Goal: Transaction & Acquisition: Book appointment/travel/reservation

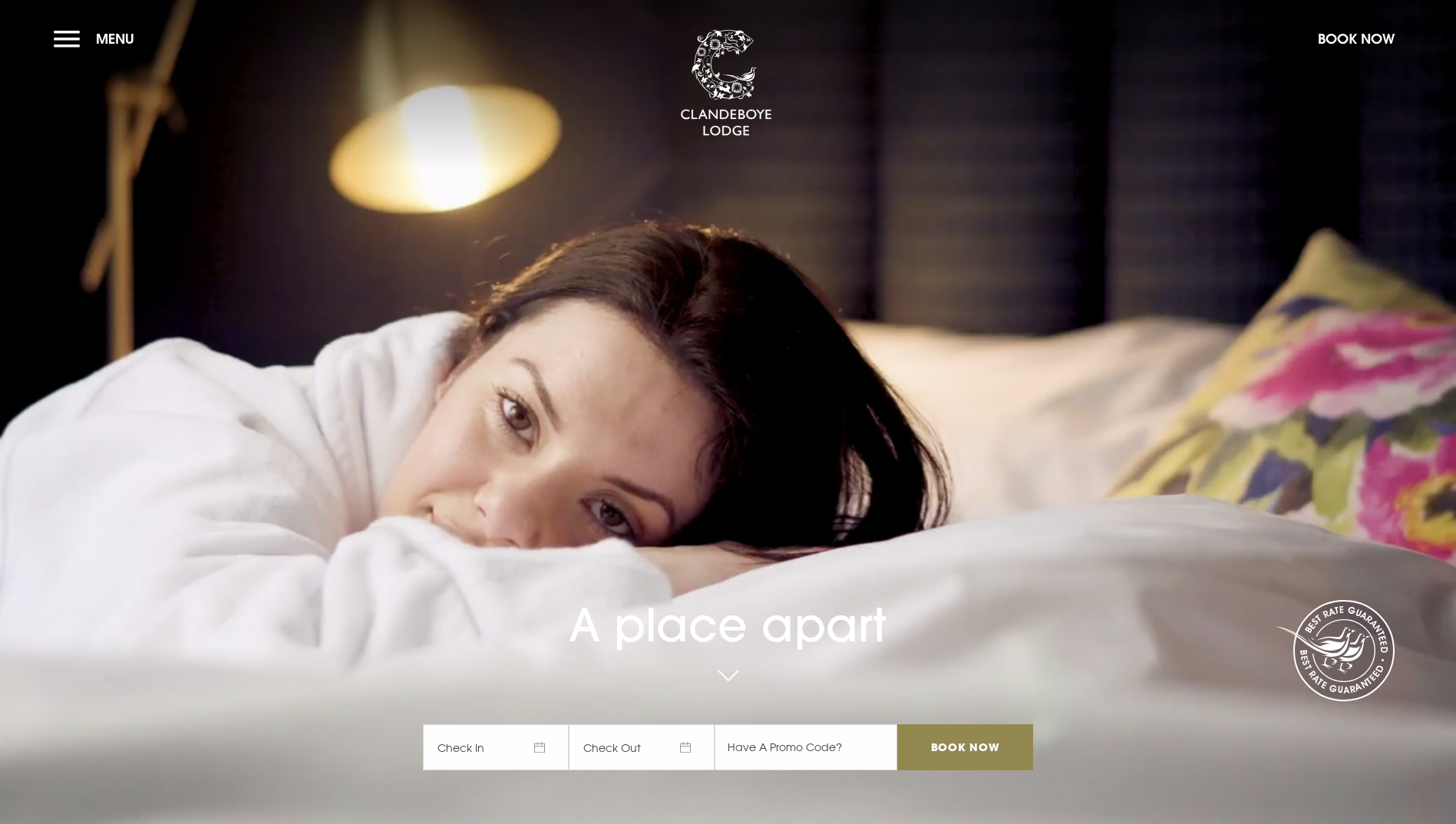
click at [517, 725] on span "Check In" at bounding box center [496, 747] width 146 height 46
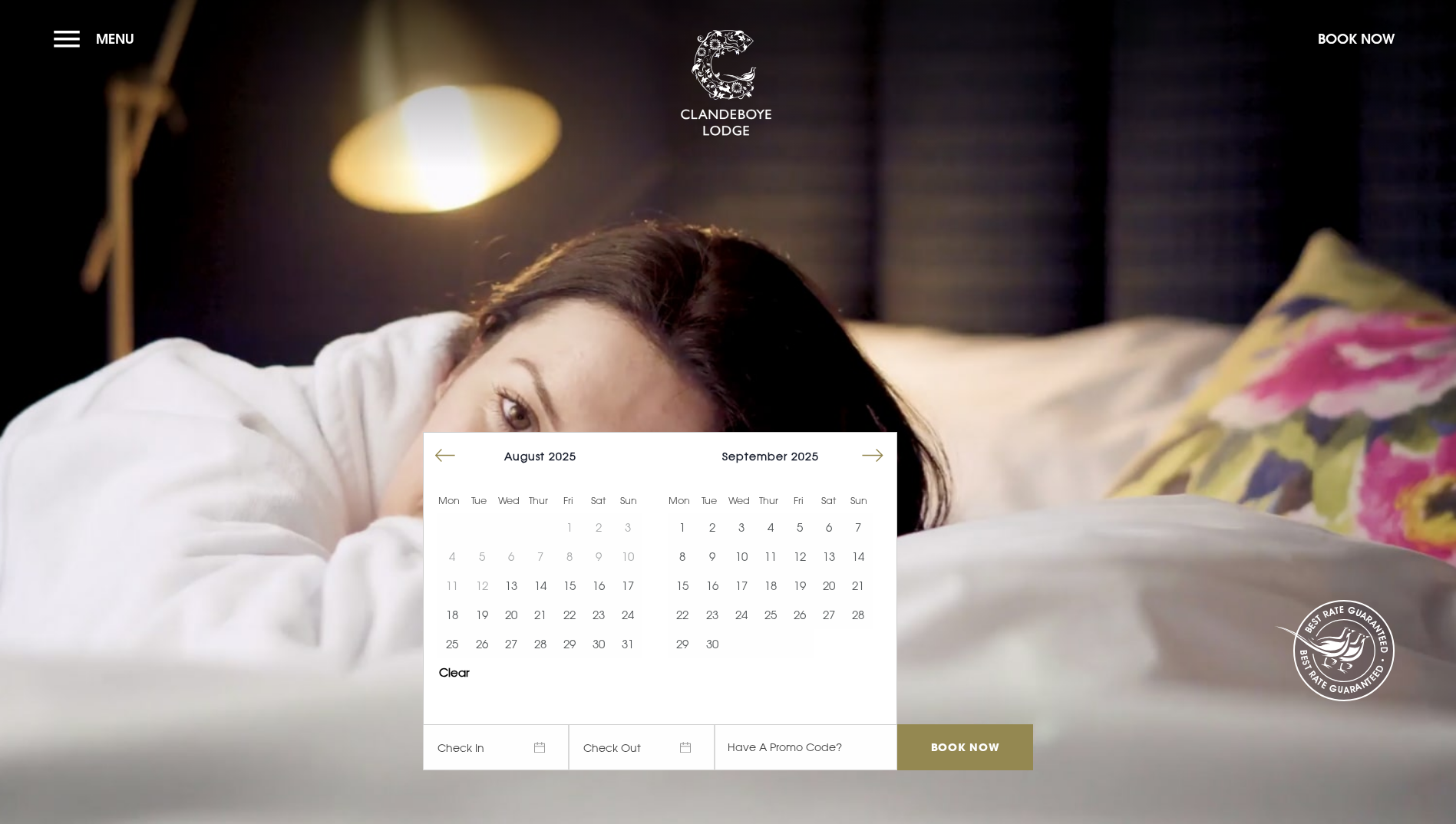
click at [884, 441] on button "Move forward to switch to the next month." at bounding box center [873, 456] width 29 height 29
click at [810, 571] on button "17" at bounding box center [800, 586] width 29 height 29
click at [831, 571] on button "18" at bounding box center [829, 586] width 29 height 29
click at [972, 725] on input "Book Now" at bounding box center [964, 747] width 135 height 46
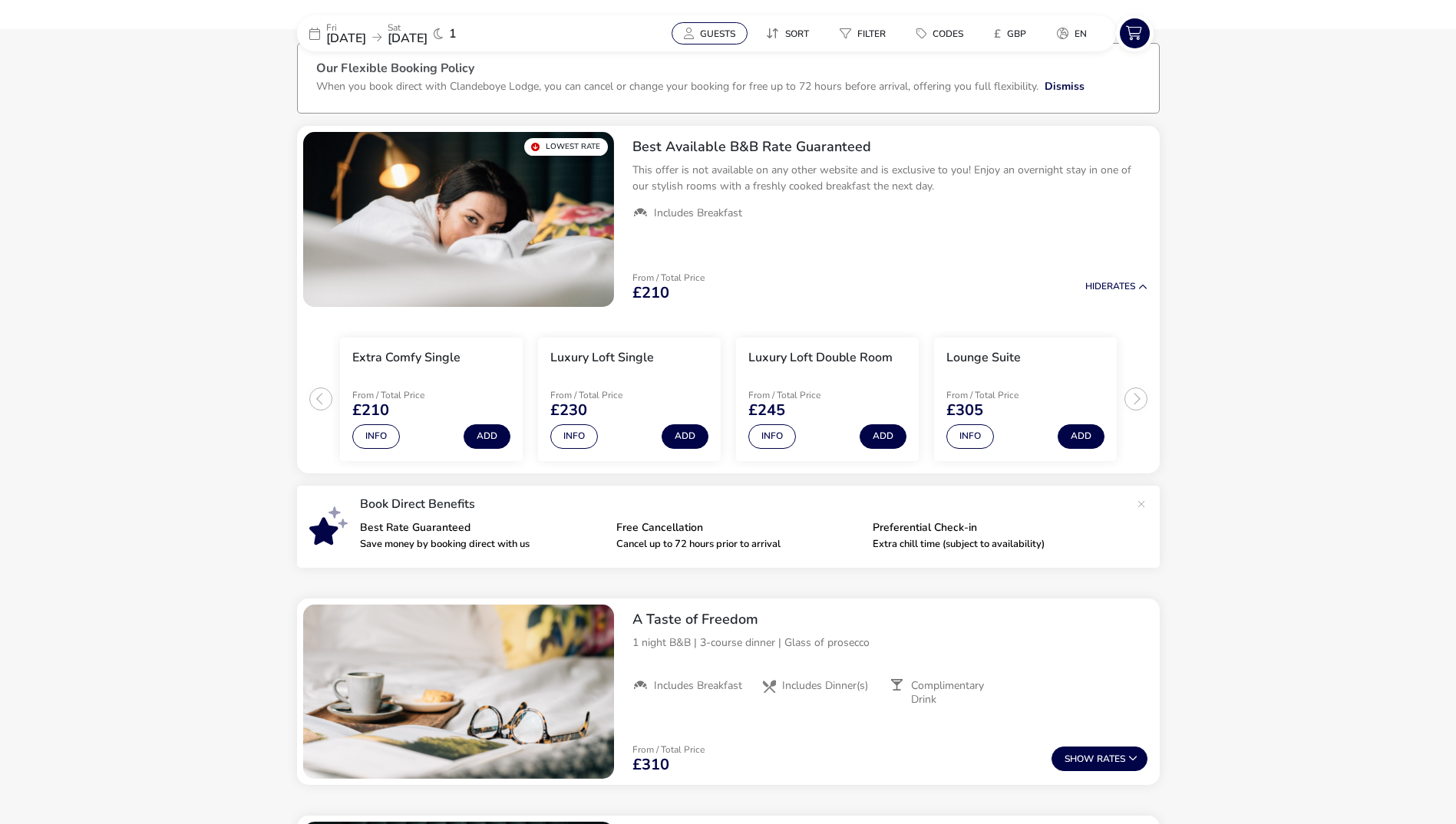
click at [718, 93] on div "Our Flexible Booking Policy When you book direct with [GEOGRAPHIC_DATA], you ca…" at bounding box center [728, 87] width 824 height 50
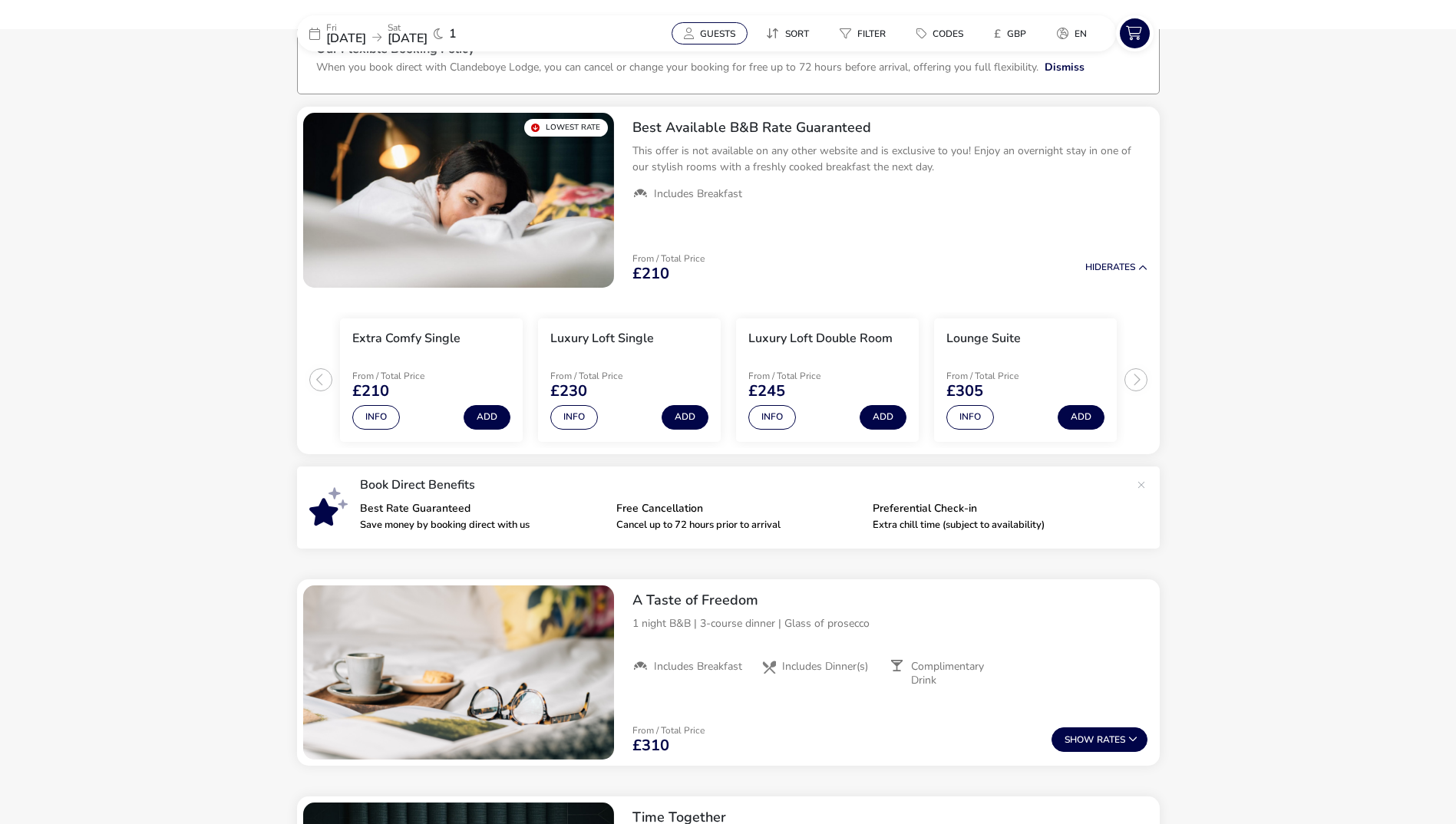
scroll to position [119, 0]
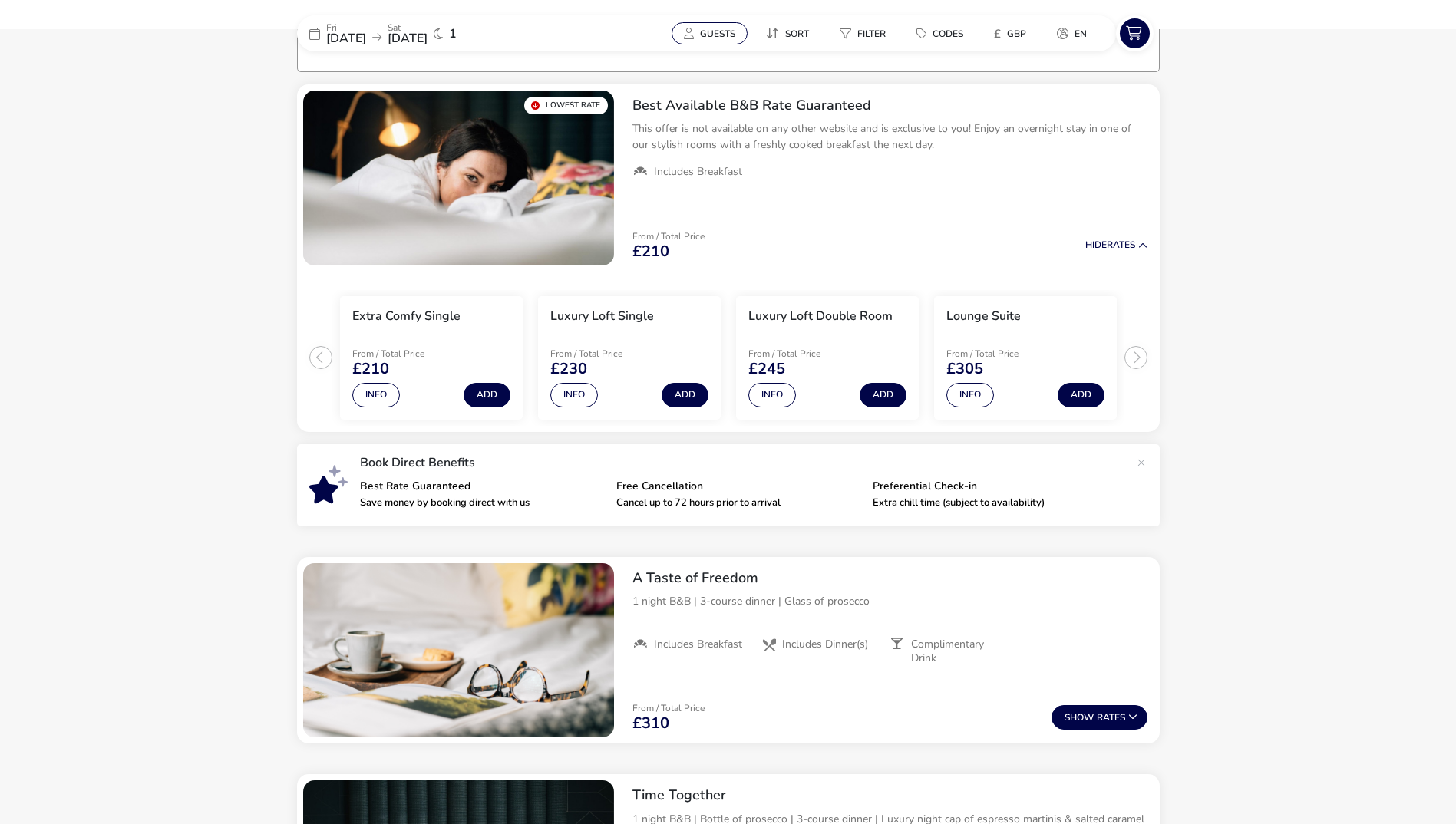
click at [705, 38] on span "Guests" at bounding box center [718, 34] width 36 height 12
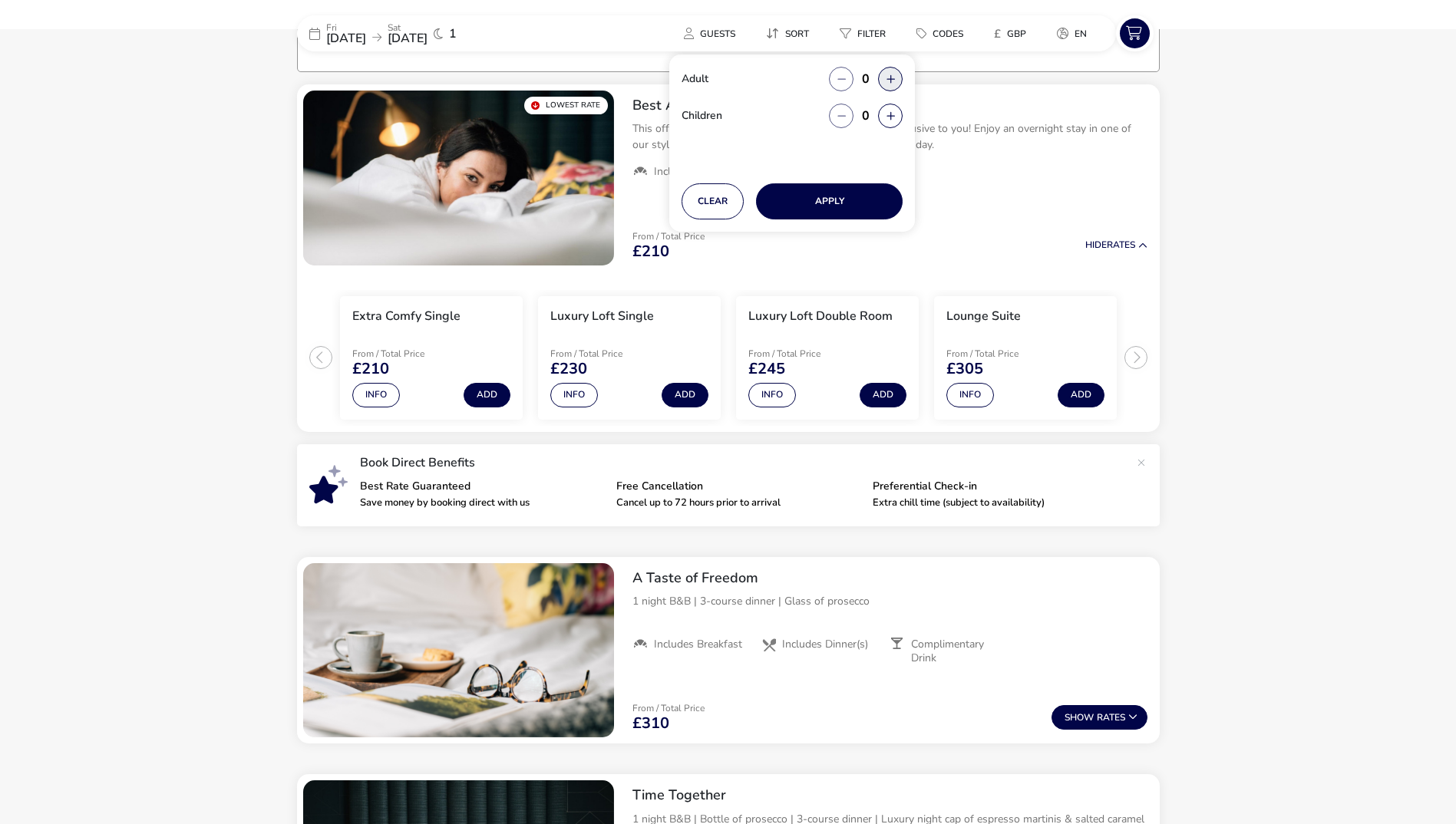
click at [888, 76] on button "button" at bounding box center [891, 79] width 25 height 25
click at [889, 77] on span "button" at bounding box center [889, 77] width 0 height 0
type input "2"
click at [889, 77] on span "button" at bounding box center [889, 77] width 0 height 0
click at [893, 84] on button "button" at bounding box center [891, 79] width 25 height 25
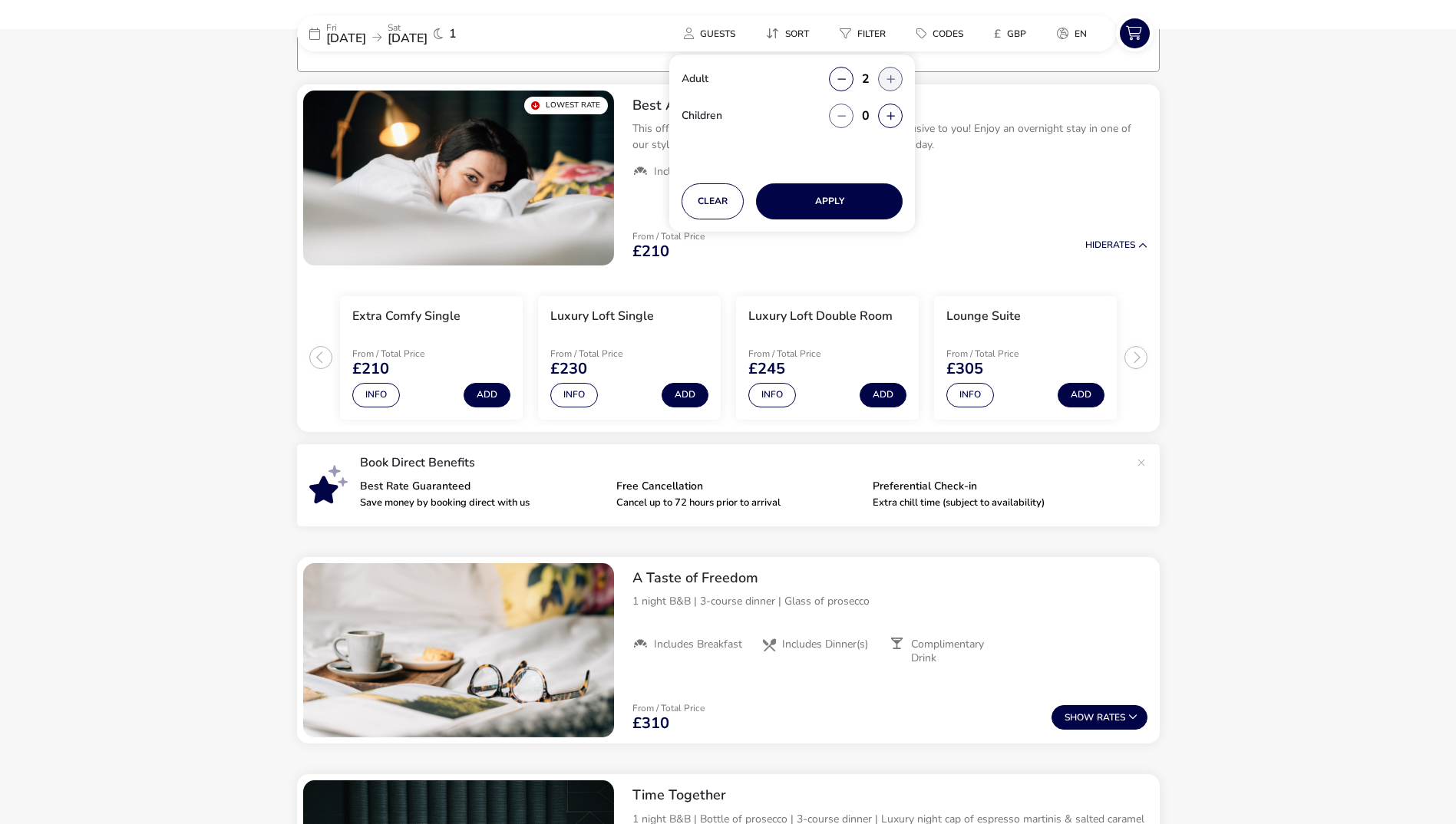
click at [893, 84] on button "button" at bounding box center [891, 79] width 25 height 25
click at [847, 198] on button "Apply" at bounding box center [828, 201] width 147 height 36
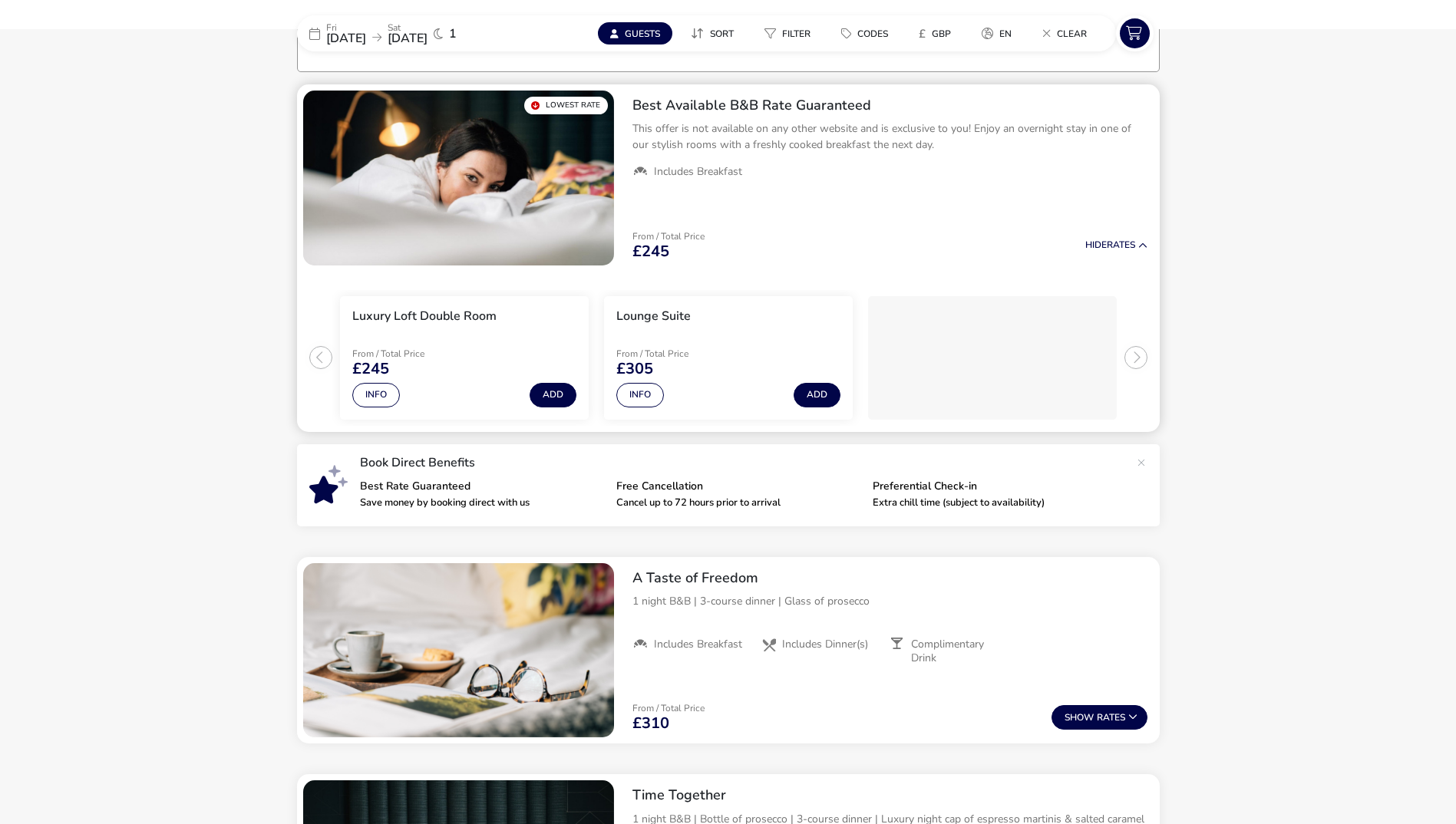
click at [316, 362] on ul "Luxury Loft Double Room From / Total Price £245 Info Add Lounge Suite From / To…" at bounding box center [728, 351] width 863 height 161
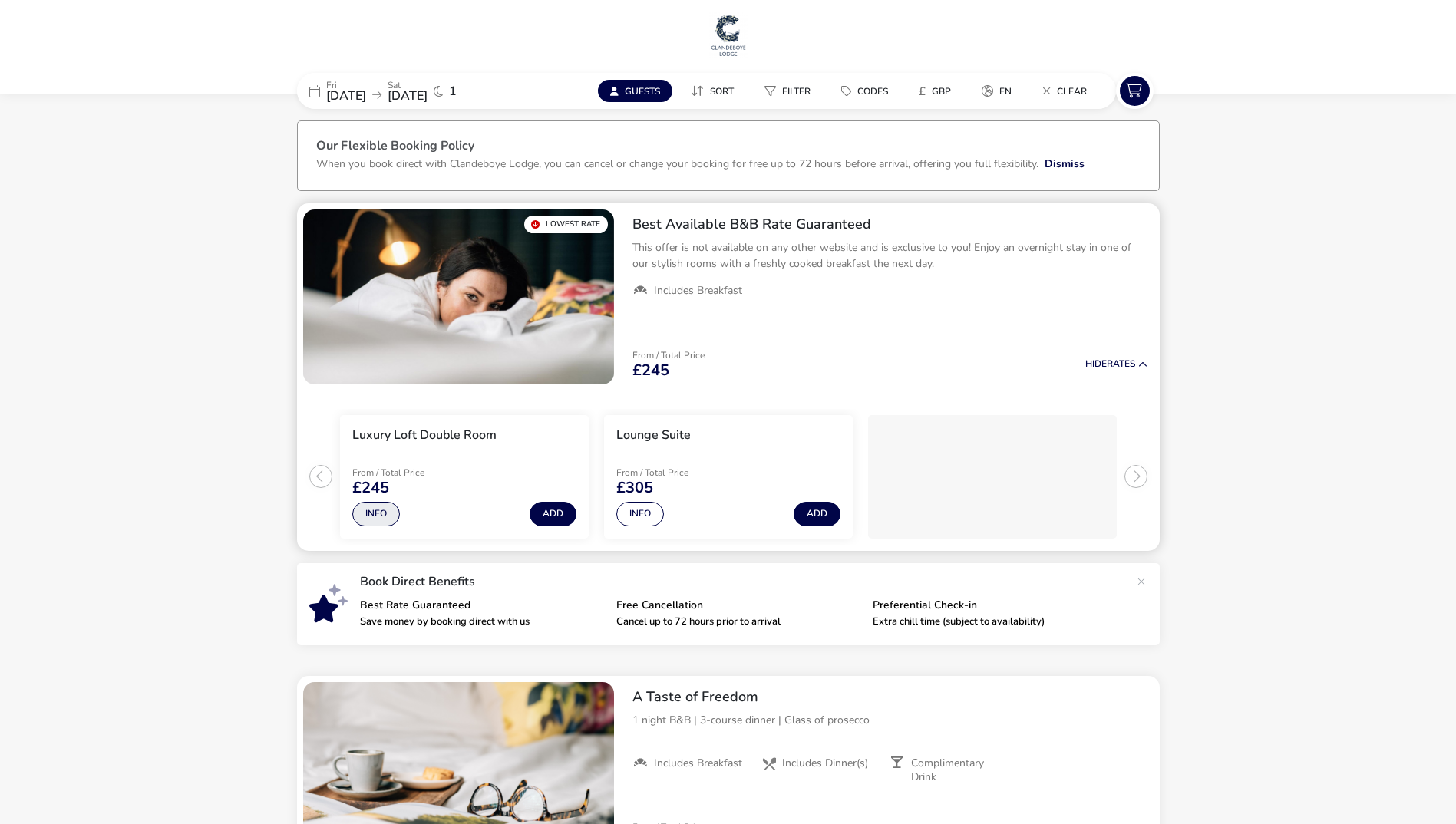
click at [383, 517] on button "Info" at bounding box center [375, 514] width 47 height 25
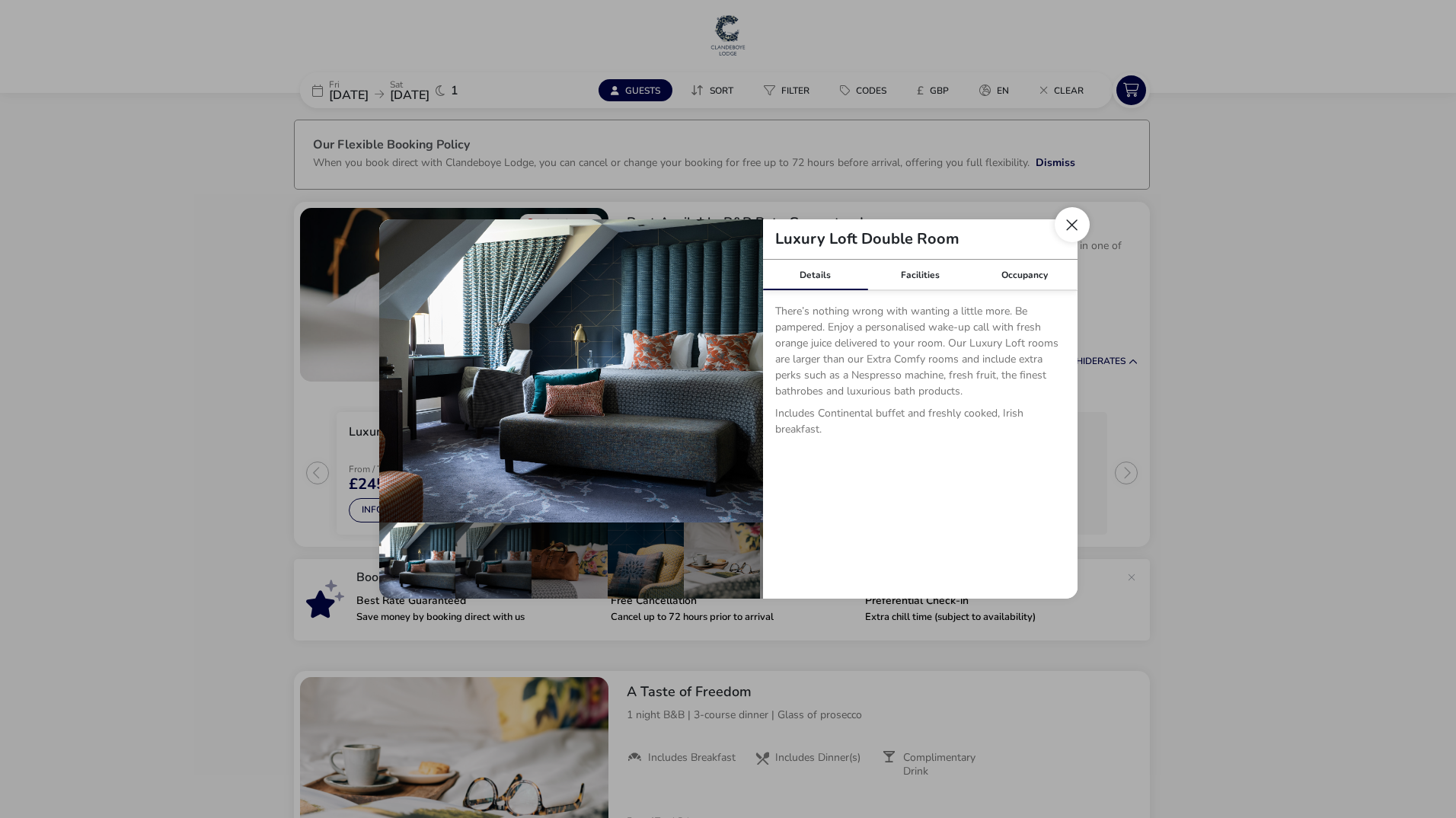
click at [1073, 226] on button "Close dialog" at bounding box center [1073, 225] width 35 height 35
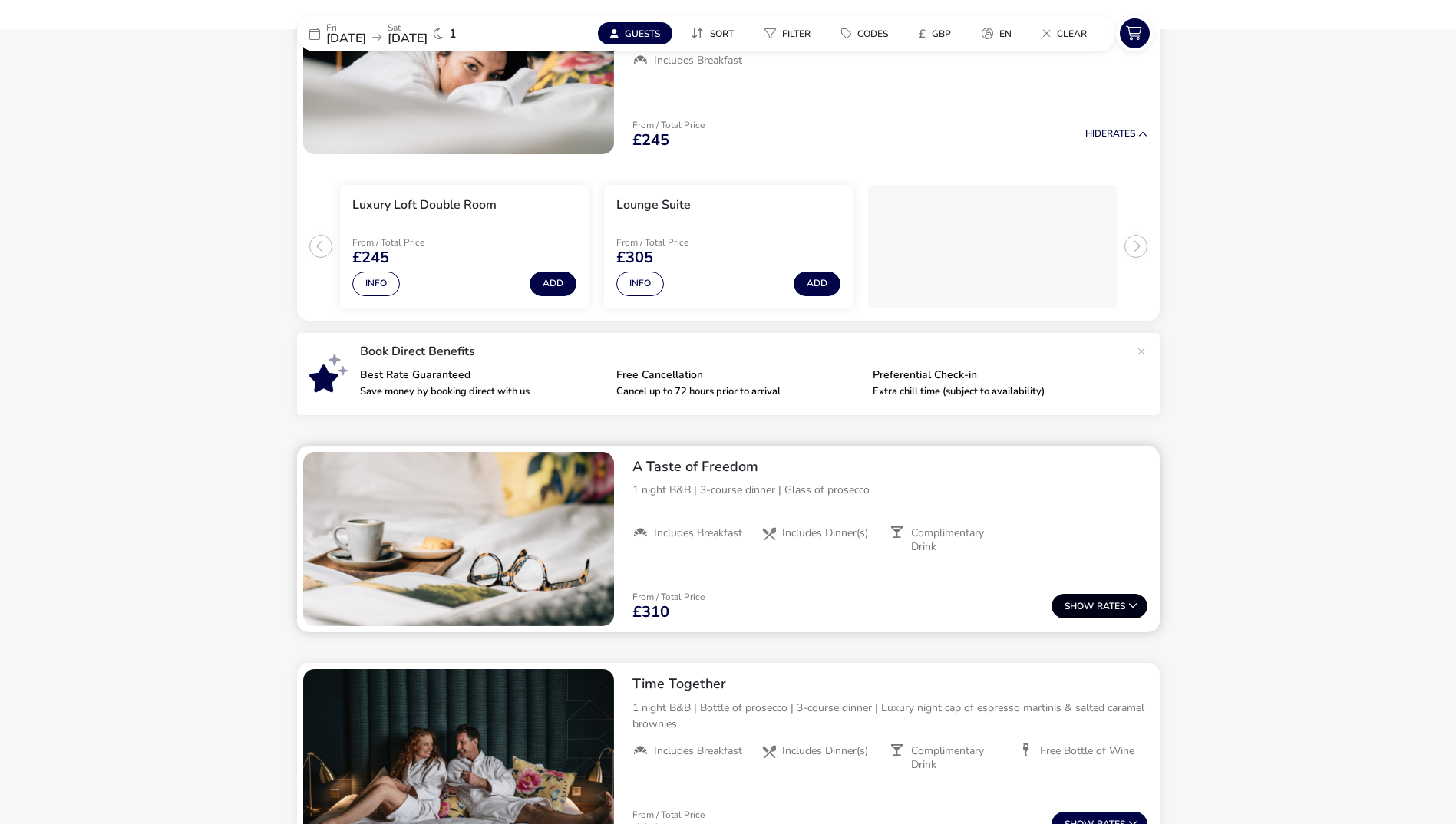
click at [1095, 606] on span "Show" at bounding box center [1081, 607] width 33 height 10
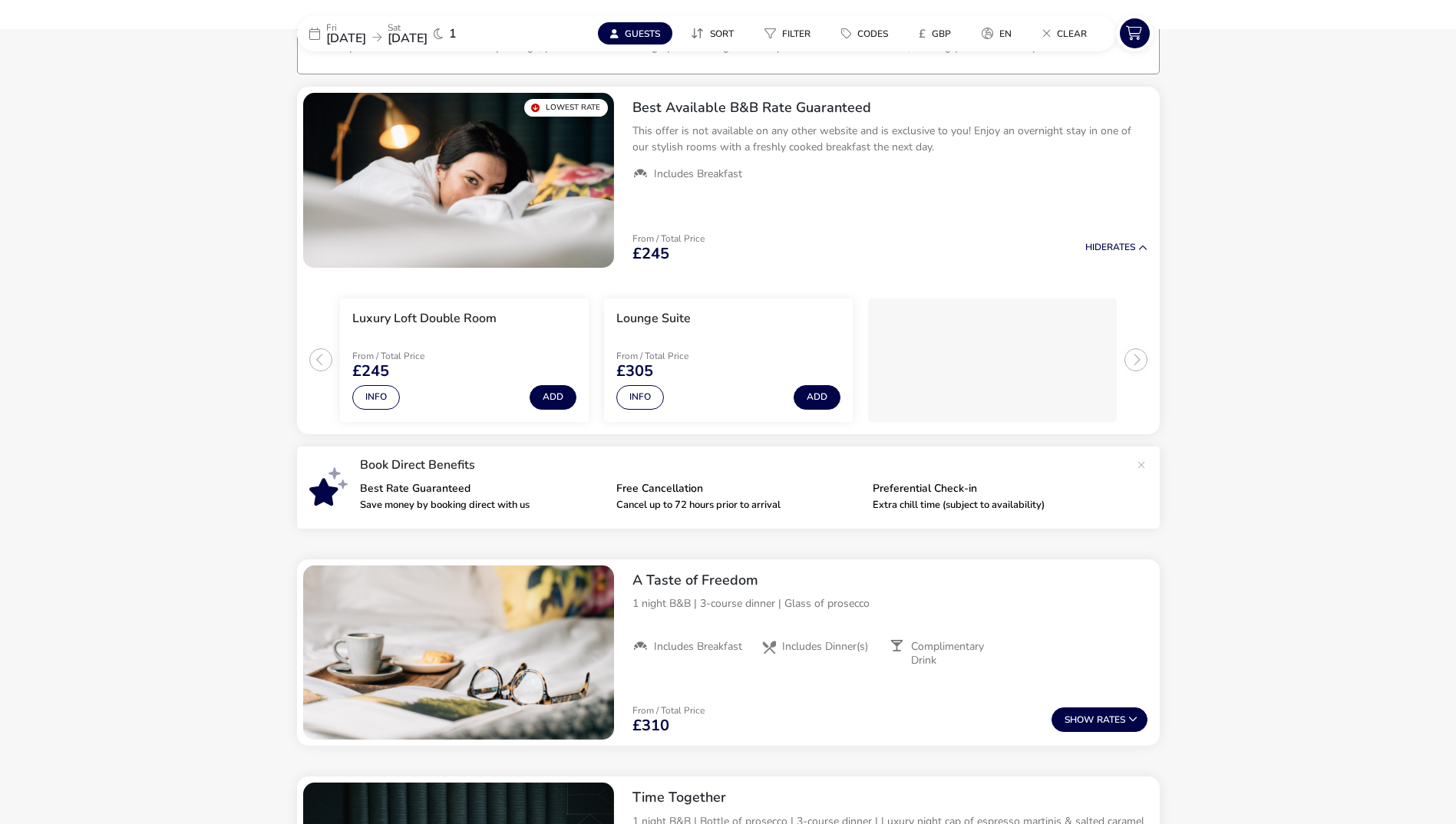
scroll to position [122, 0]
